Goal: Find specific page/section: Find specific page/section

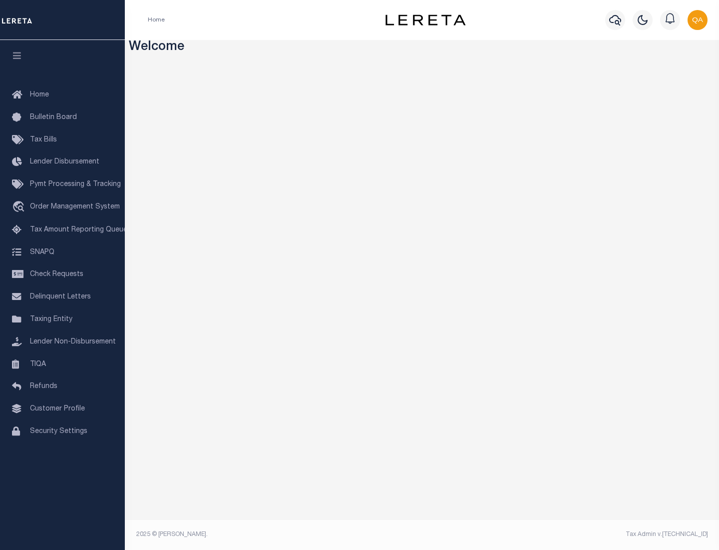
click at [62, 274] on span "Check Requests" at bounding box center [56, 274] width 53 height 7
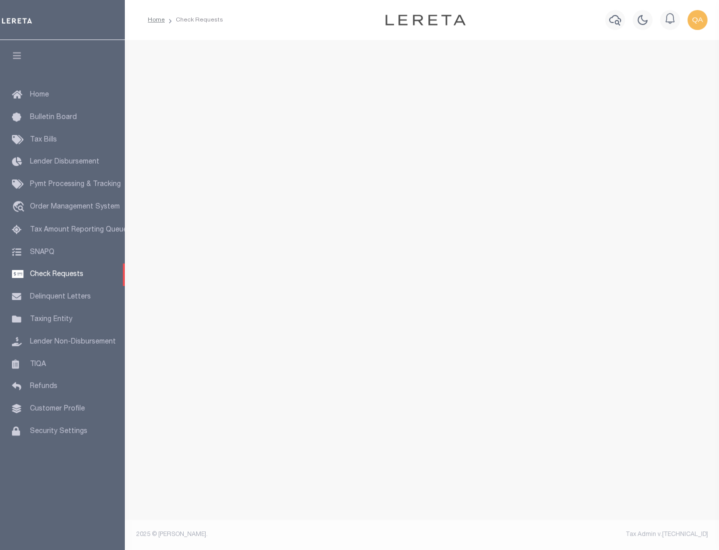
select select "50"
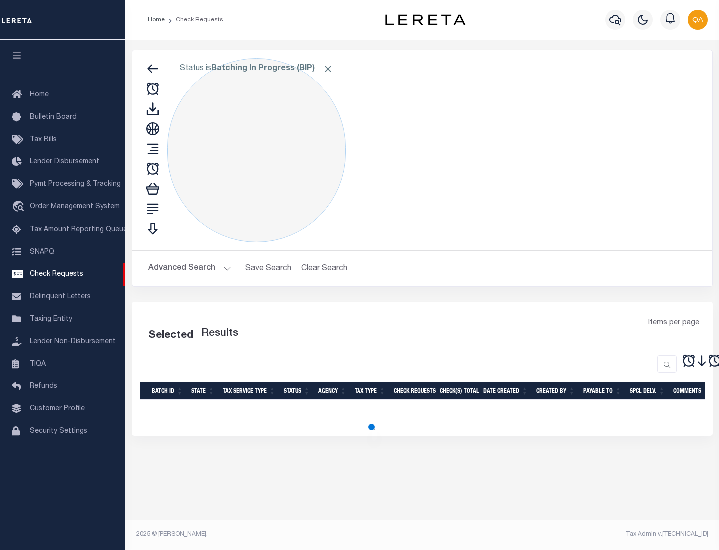
select select "50"
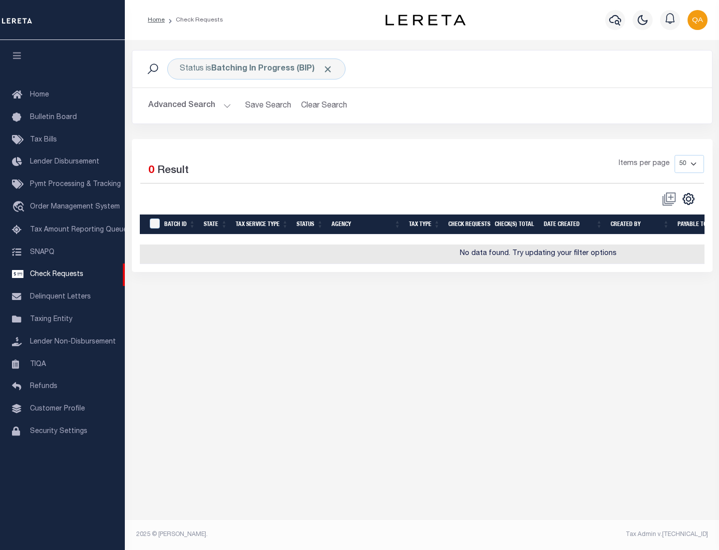
click at [328, 69] on span "Click to Remove" at bounding box center [328, 69] width 10 height 10
